Goal: Information Seeking & Learning: Learn about a topic

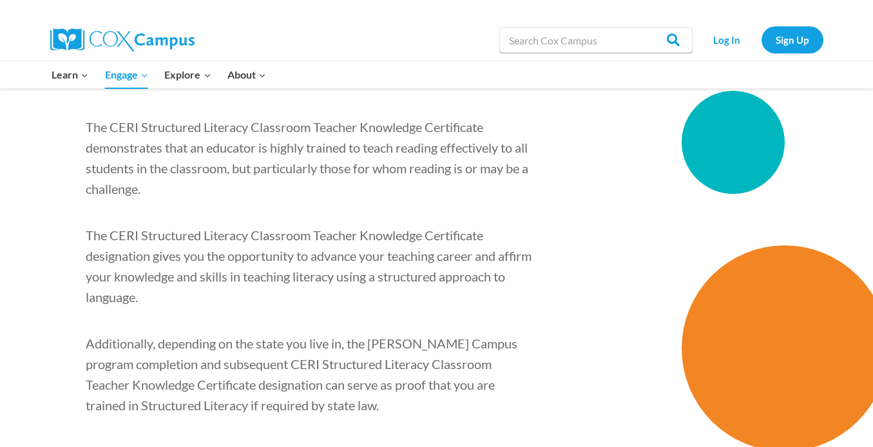
scroll to position [1886, 0]
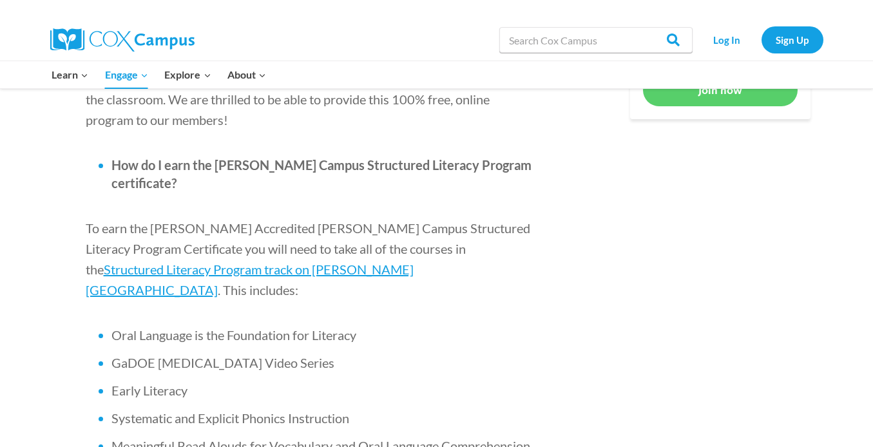
scroll to position [760, 0]
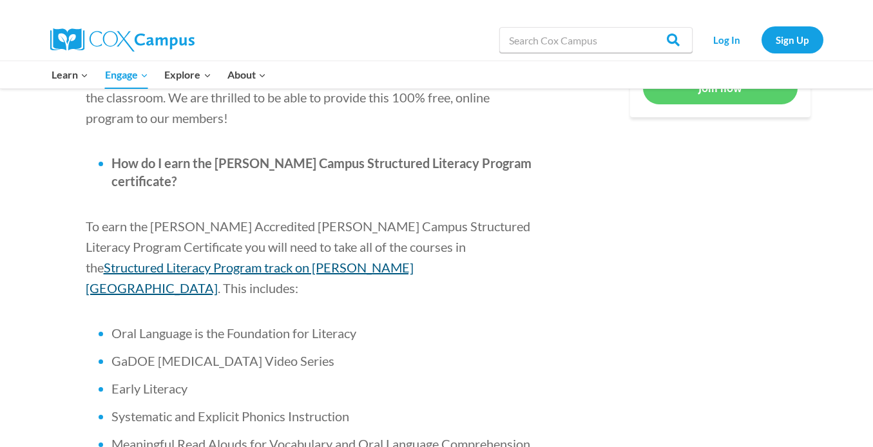
click at [370, 260] on span "Structured Literacy Program track on [PERSON_NAME][GEOGRAPHIC_DATA]" at bounding box center [250, 278] width 328 height 36
